Goal: Communication & Community: Answer question/provide support

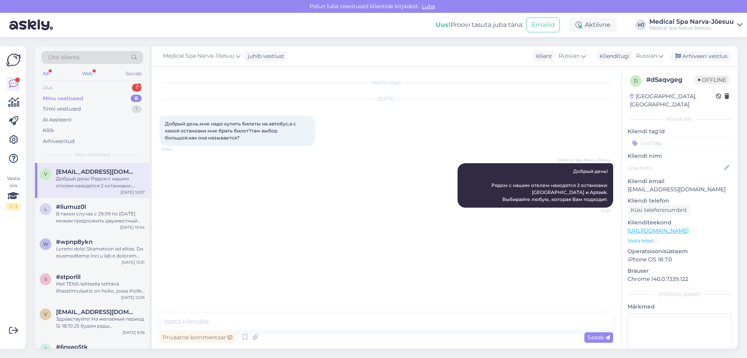
click at [118, 84] on div "Uus 1" at bounding box center [92, 87] width 102 height 11
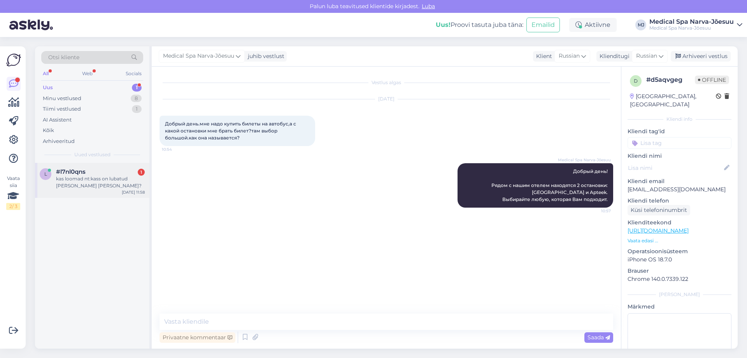
click at [119, 184] on div "kas loomad nt:kass on lubatud [PERSON_NAME] [PERSON_NAME]?" at bounding box center [100, 182] width 89 height 14
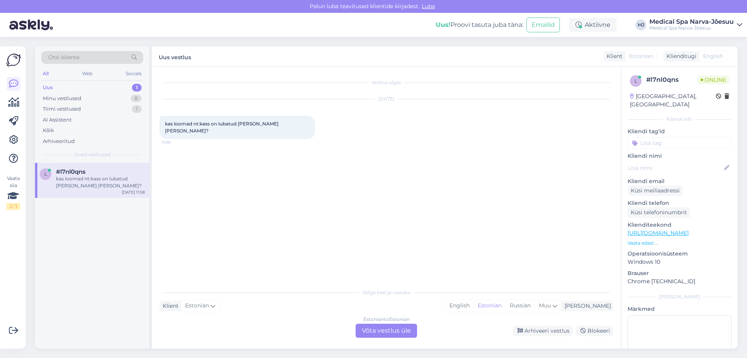
click at [388, 336] on div "Estonian to Estonian Võta vestlus üle" at bounding box center [386, 330] width 61 height 14
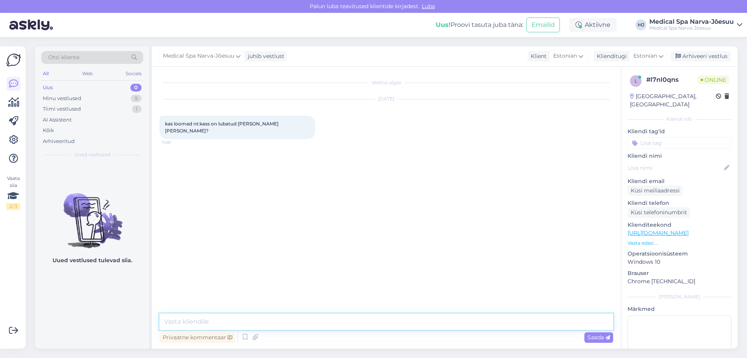
click at [265, 319] on textarea at bounding box center [387, 321] width 454 height 16
click at [240, 318] on textarea at bounding box center [387, 321] width 454 height 16
paste textarea "Hotell lubab lemmikloomi. Lemmiklooma lisatasu 20 € / päev / kaal kuni 15 kg Hi…"
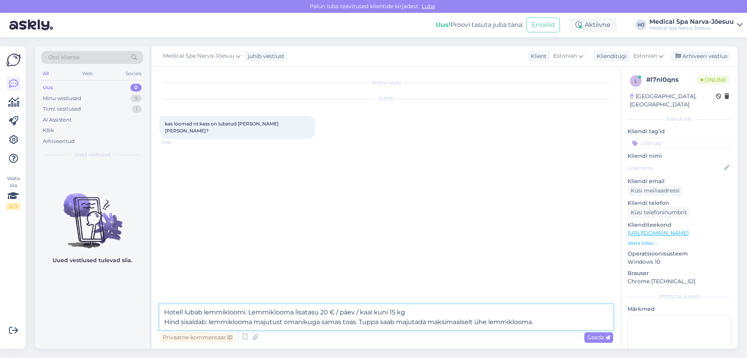
click at [163, 311] on textarea "Hotell lubab lemmikloomi. Lemmiklooma lisatasu 20 € / päev / kaal kuni 15 kg Hi…" at bounding box center [387, 317] width 454 height 26
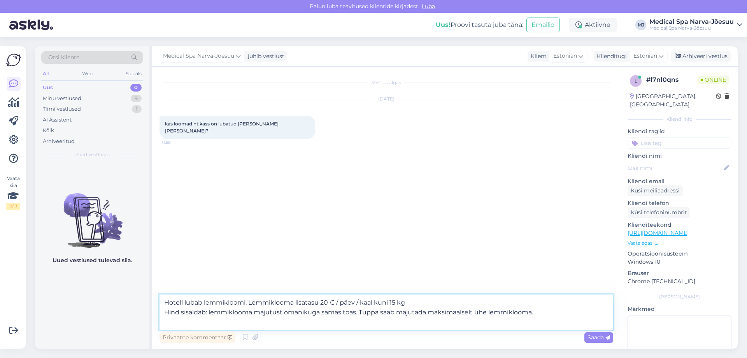
click at [170, 300] on textarea "Hotell lubab lemmikloomi. Lemmiklooma lisatasu 20 € / päev / kaal kuni 15 kg Hi…" at bounding box center [387, 311] width 454 height 35
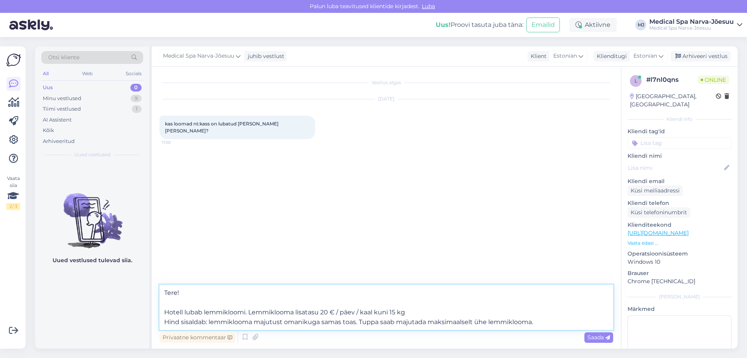
click at [245, 312] on textarea "Tere! Hotell lubab lemmikloomi. Lemmiklooma lisatasu 20 € / päev / kaal kuni 15…" at bounding box center [387, 306] width 454 height 45
click at [246, 313] on textarea "Tere! Hotell lubab lemmikloomi. Lemmiklooma lisatasu 20 € / päev / kaal kuni 15…" at bounding box center [387, 306] width 454 height 45
drag, startPoint x: 164, startPoint y: 313, endPoint x: 314, endPoint y: 311, distance: 149.8
click at [314, 311] on textarea "Tere! Hotell lubab lemmikloomi nii koera, kui [PERSON_NAME]. Lemmiklooma lisata…" at bounding box center [387, 306] width 454 height 45
paste textarea "is on lemmikloomad lubatud – nii koerad [PERSON_NAME]"
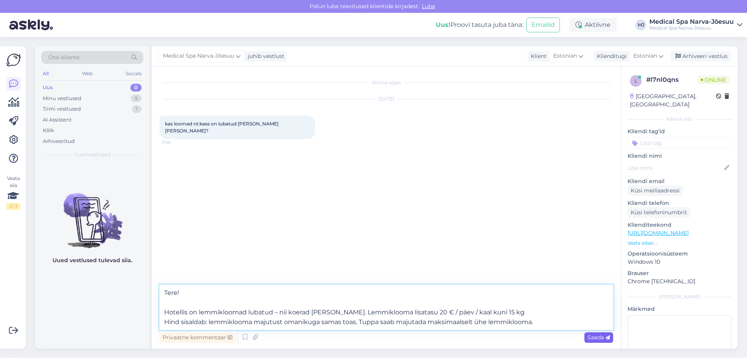
type textarea "Tere! Hotellis on lemmikloomad lubatud – nii koerad [PERSON_NAME]. Lemmiklooma …"
click at [586, 339] on div "Saada" at bounding box center [598, 337] width 29 height 11
